Goal: Find specific page/section: Find specific page/section

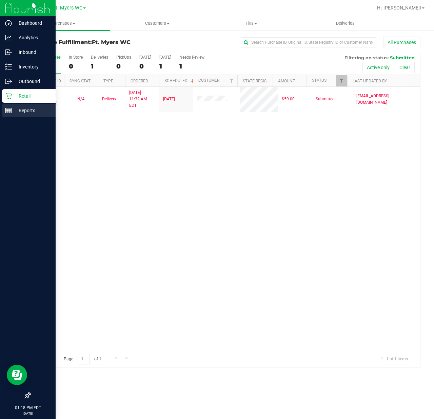
click at [14, 111] on p "Reports" at bounding box center [32, 111] width 41 height 8
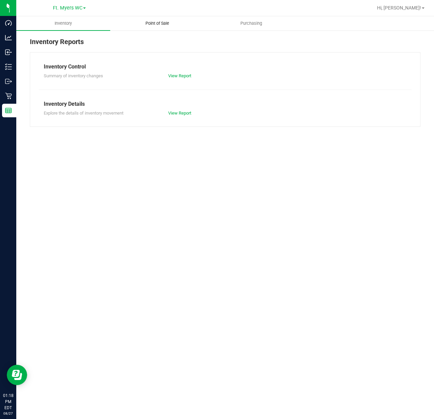
click at [165, 26] on span "Point of Sale" at bounding box center [157, 23] width 42 height 6
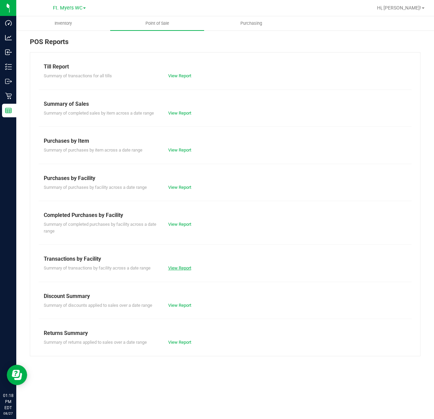
click at [181, 269] on link "View Report" at bounding box center [179, 268] width 23 height 5
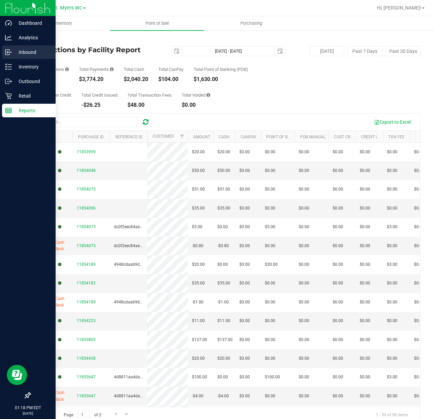
click at [16, 52] on p "Inbound" at bounding box center [32, 52] width 41 height 8
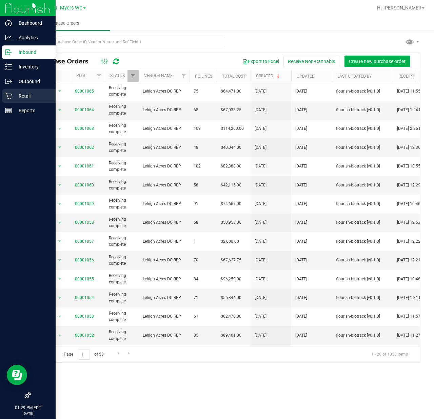
click at [7, 98] on icon at bounding box center [8, 96] width 6 height 6
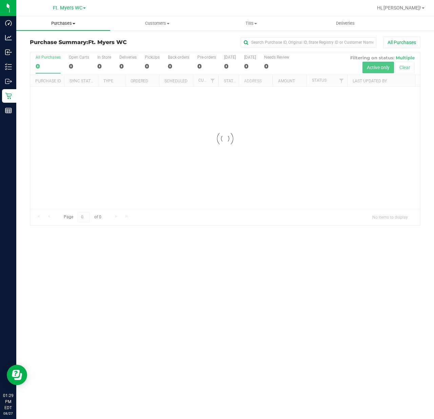
click at [87, 18] on uib-tab-heading "Purchases Summary of purchases Fulfillment All purchases" at bounding box center [63, 23] width 94 height 14
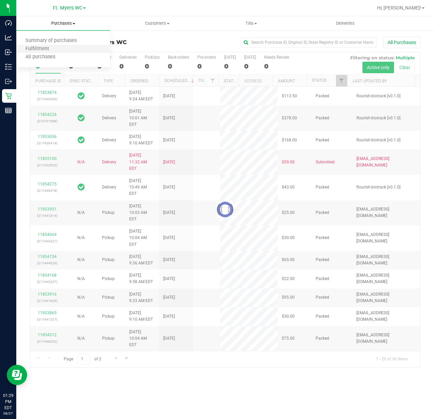
click at [70, 48] on li "Fulfillment" at bounding box center [63, 49] width 94 height 8
